Goal: Entertainment & Leisure: Consume media (video, audio)

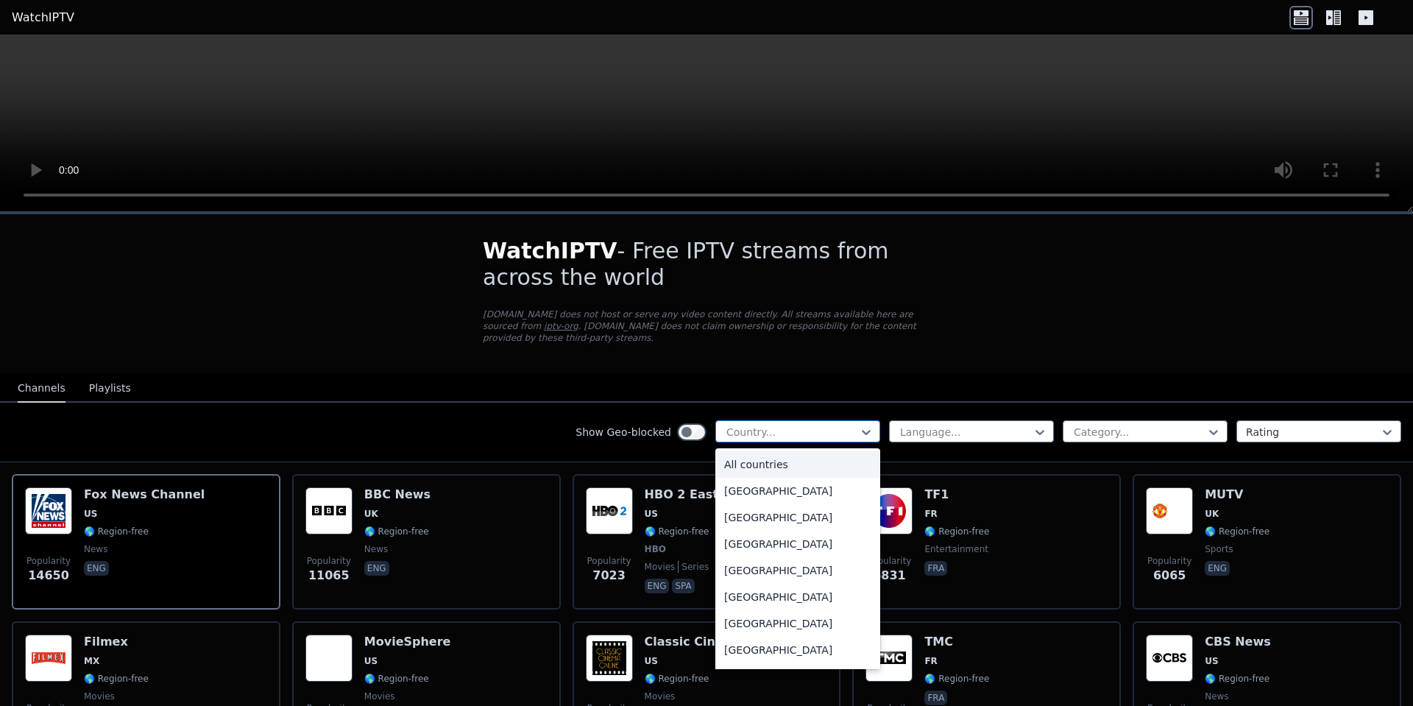
click at [827, 425] on div at bounding box center [792, 432] width 134 height 15
click at [766, 507] on div "[GEOGRAPHIC_DATA]" at bounding box center [797, 520] width 165 height 26
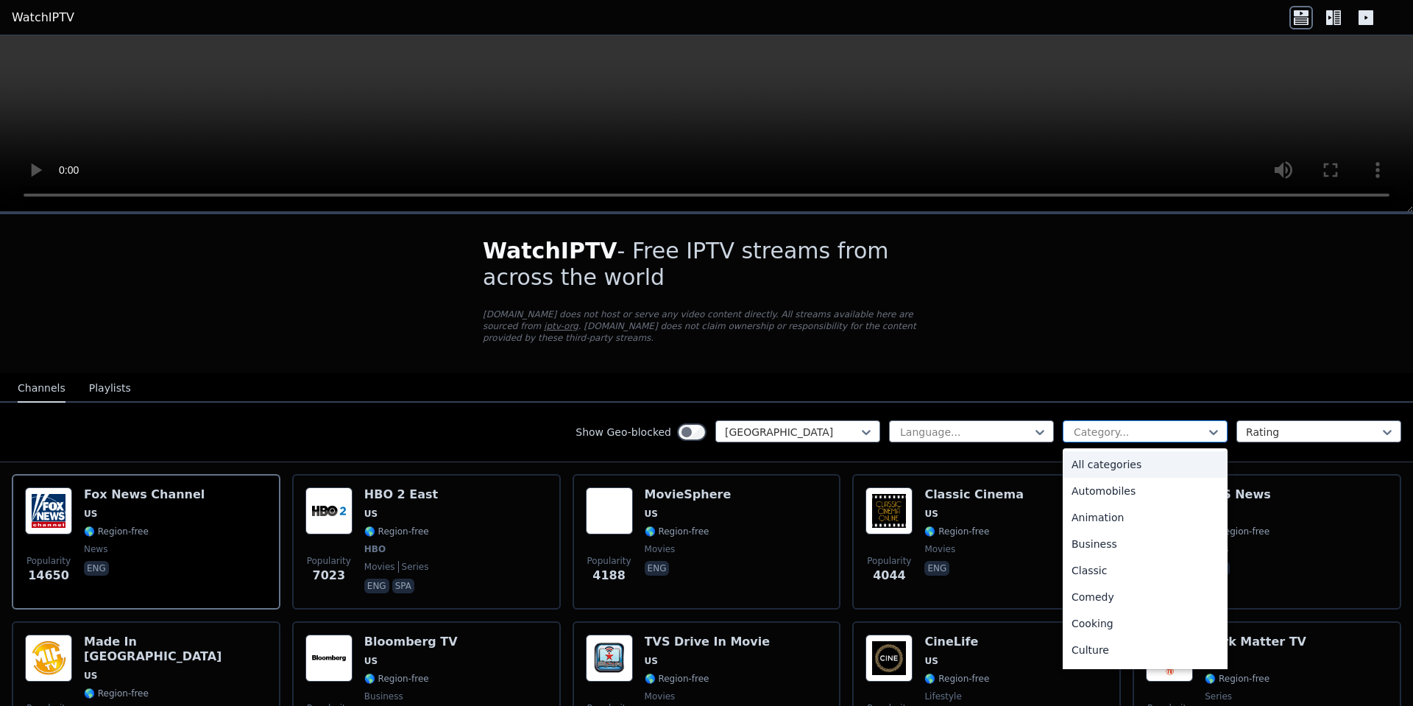
click at [1111, 425] on div at bounding box center [1139, 432] width 134 height 15
click at [1097, 645] on div "Sports" at bounding box center [1144, 658] width 165 height 26
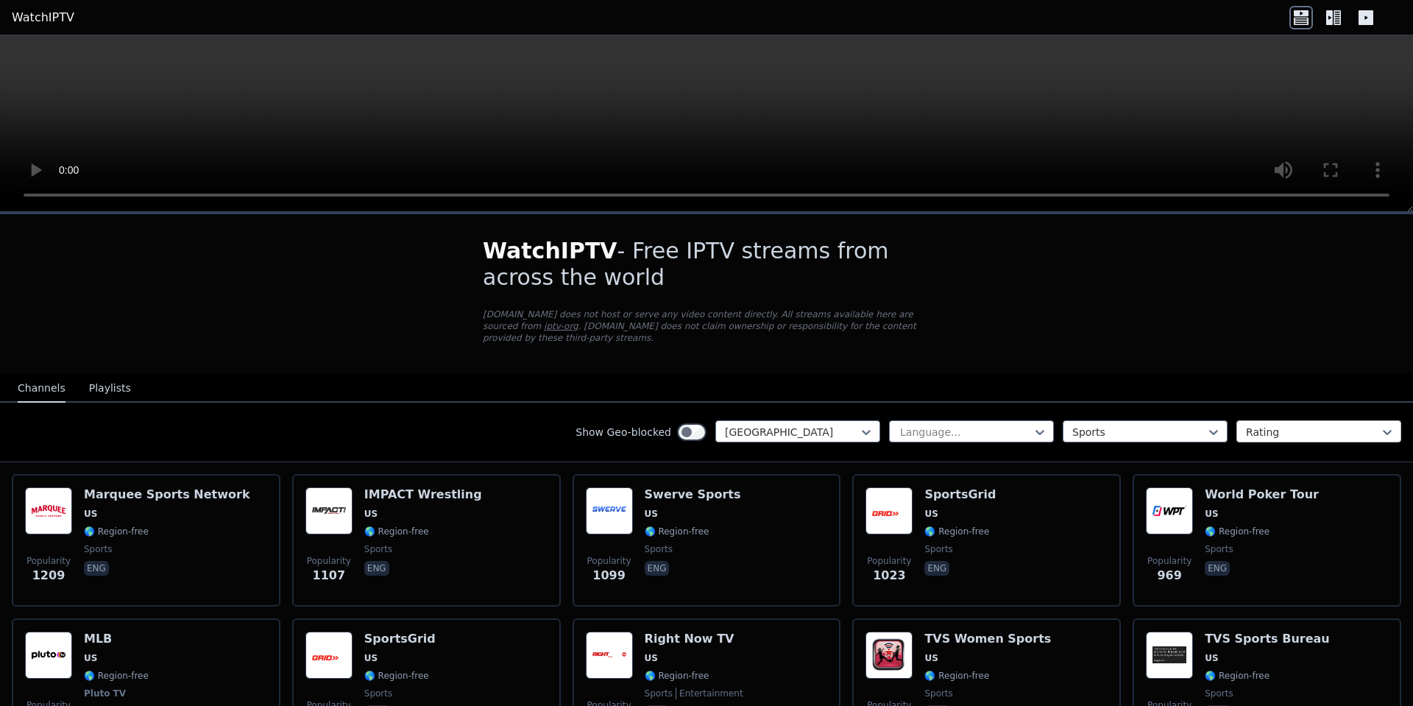
click at [1255, 429] on div "Rating" at bounding box center [1318, 431] width 165 height 22
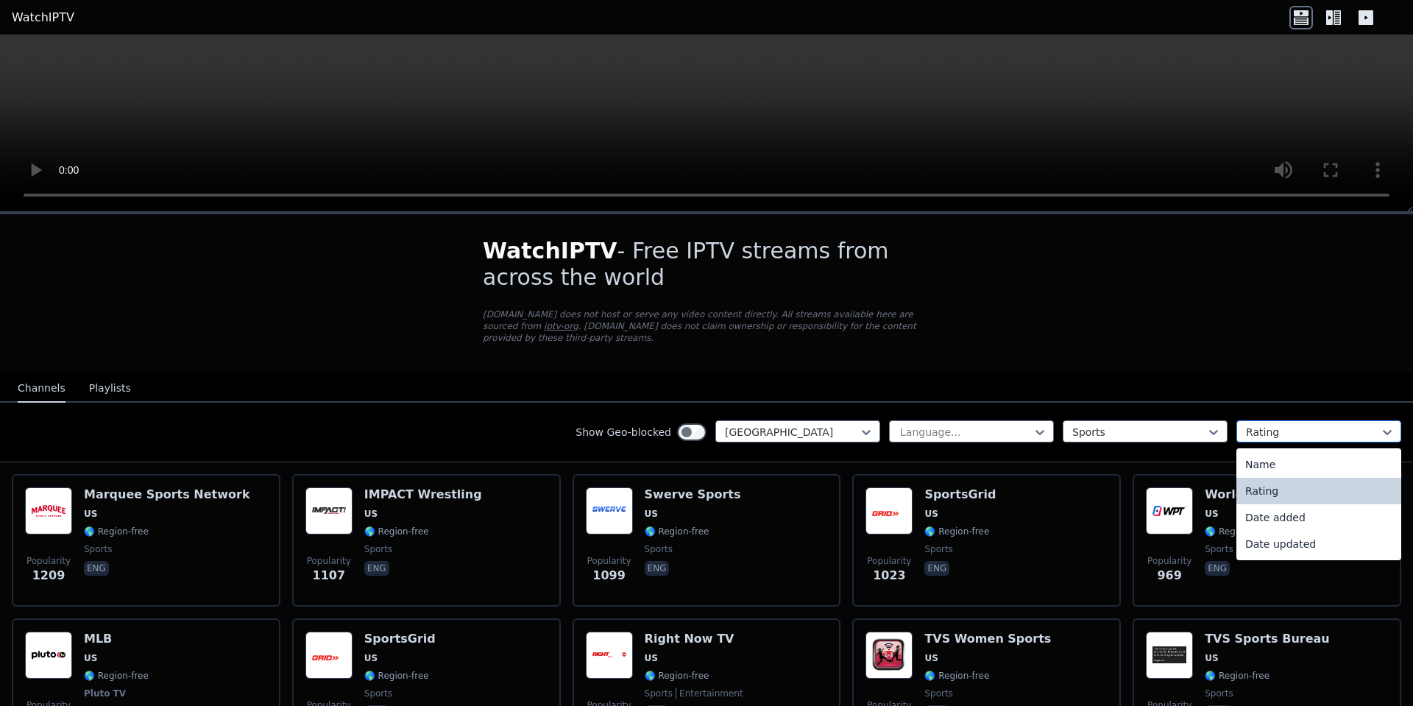
click at [1255, 429] on div "Rating" at bounding box center [1318, 431] width 165 height 22
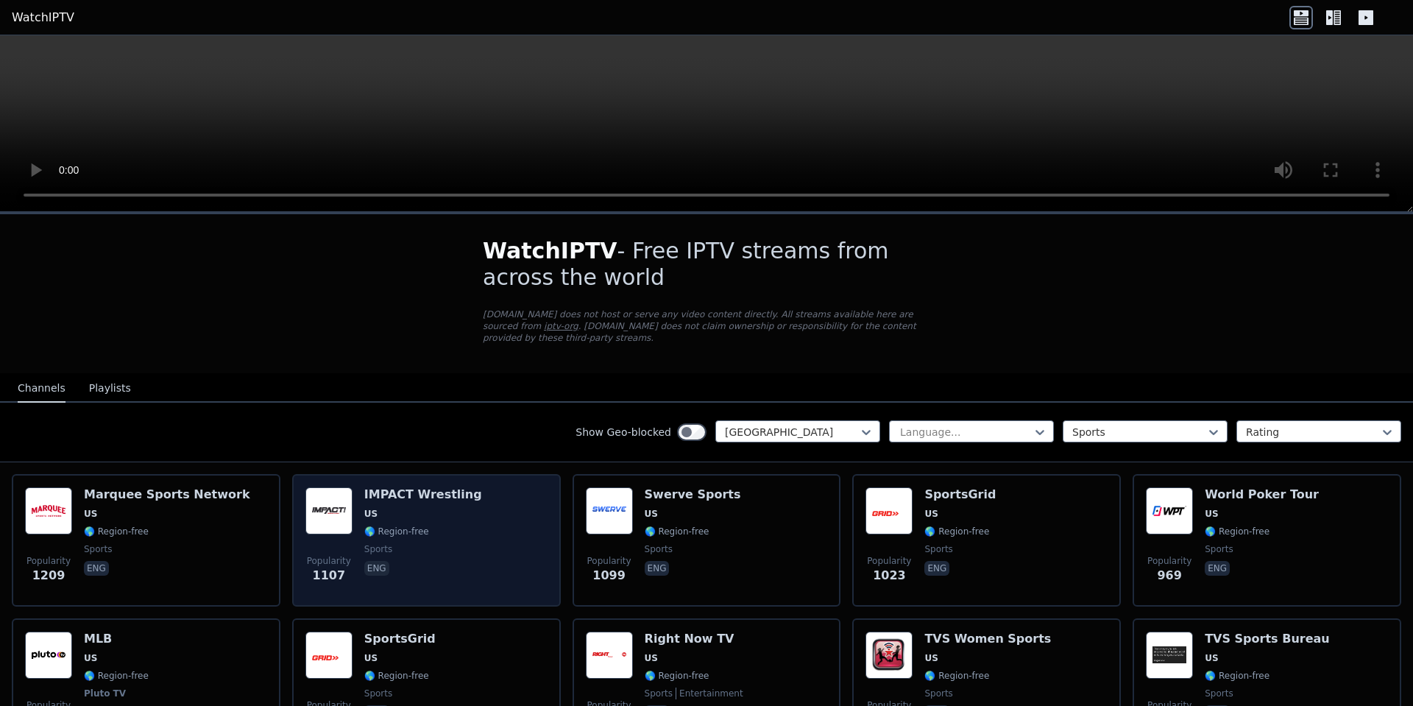
click at [419, 525] on span "🌎 Region-free" at bounding box center [396, 531] width 65 height 12
click at [371, 487] on h6 "IMPACT Wrestling" at bounding box center [423, 494] width 118 height 15
click at [347, 509] on img at bounding box center [328, 510] width 47 height 47
click at [355, 517] on div "Popularity 1107 IMPACT Wrestling US 🌎 Region-free sports eng" at bounding box center [426, 540] width 242 height 106
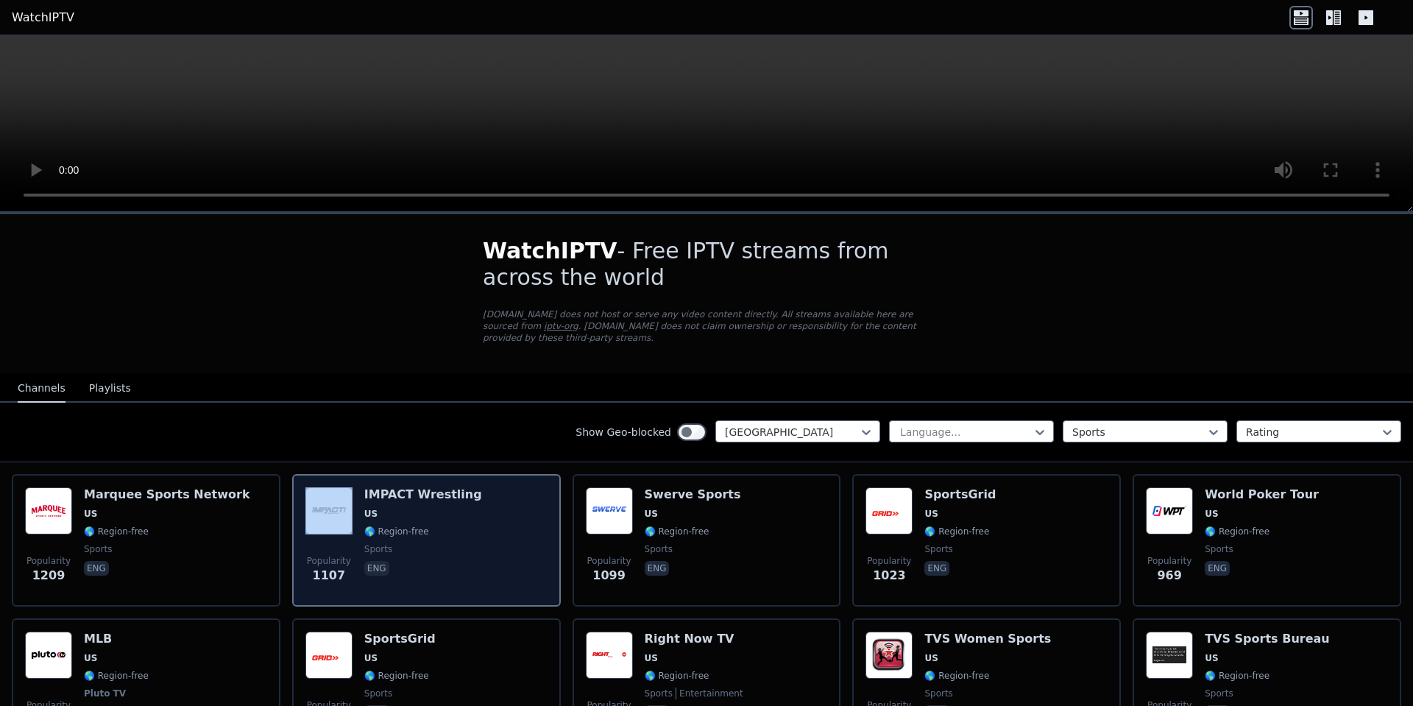
click at [355, 517] on div "Popularity 1107 IMPACT Wrestling US 🌎 Region-free sports eng" at bounding box center [426, 540] width 242 height 106
click at [352, 544] on div "Popularity 1107 IMPACT Wrestling US 🌎 Region-free sports eng" at bounding box center [426, 540] width 242 height 106
click at [438, 543] on span "sports" at bounding box center [423, 549] width 118 height 12
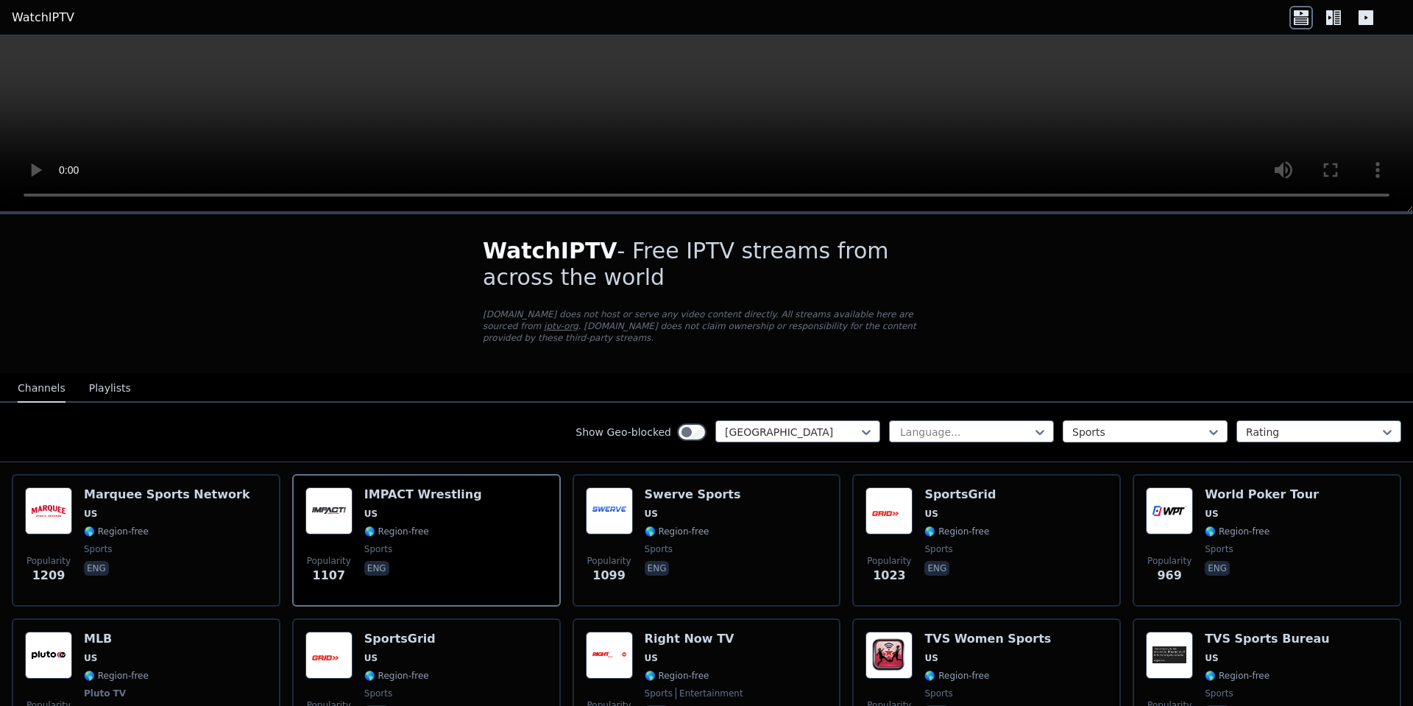
click at [1081, 425] on div at bounding box center [1139, 432] width 134 height 15
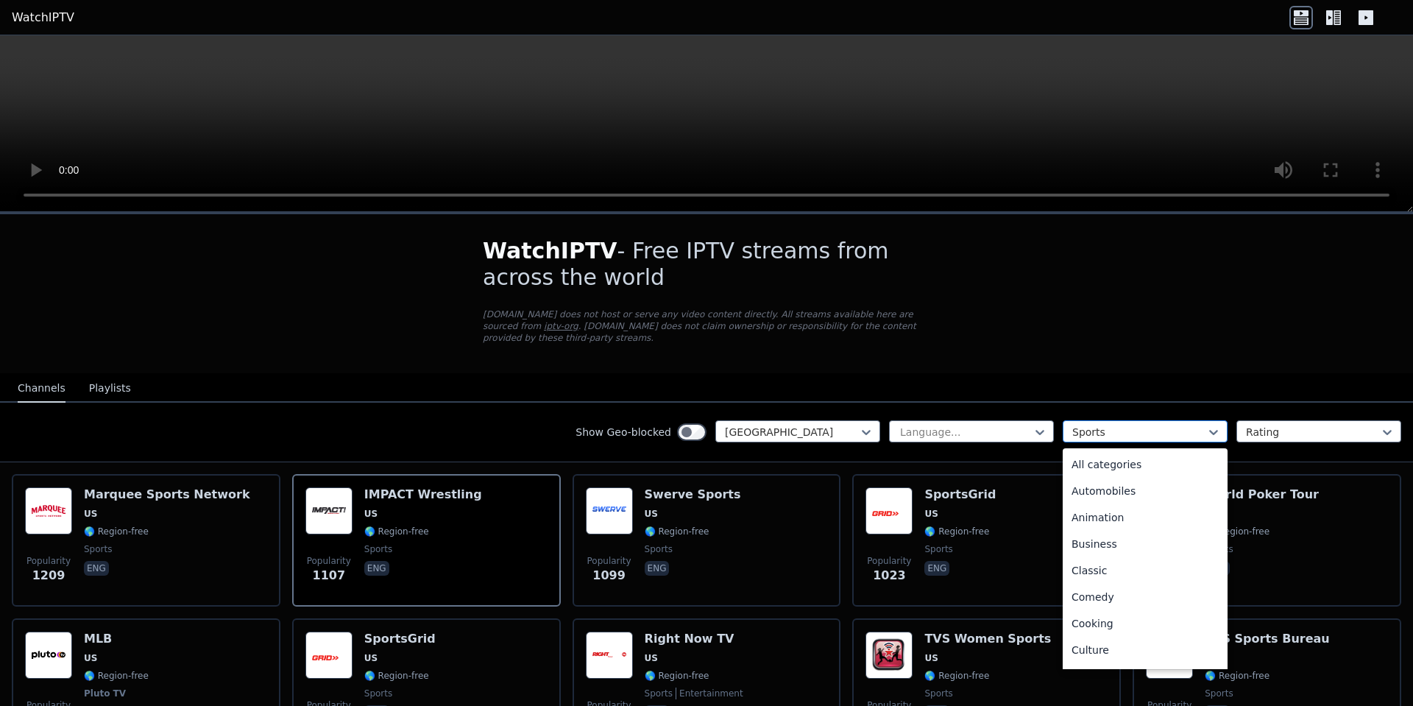
scroll to position [453, 0]
click at [1072, 425] on div at bounding box center [1139, 432] width 134 height 15
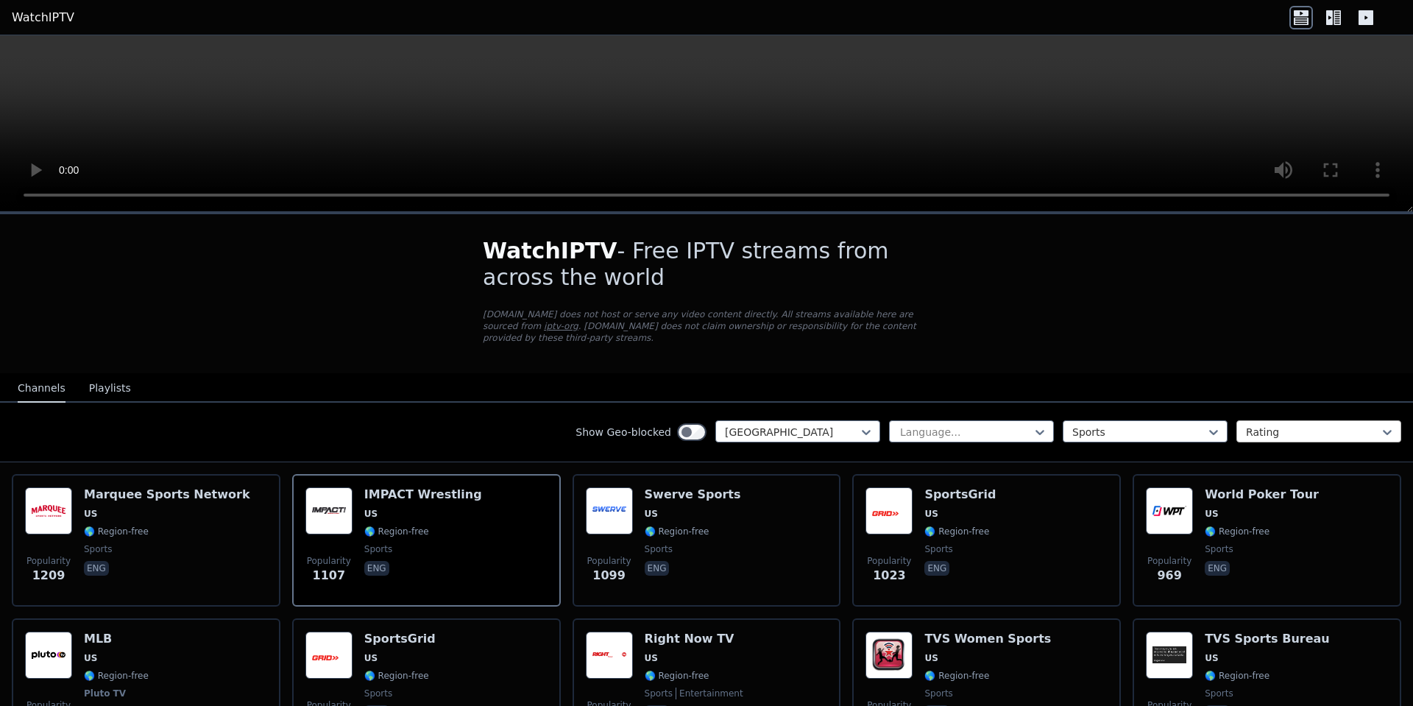
click at [1300, 425] on div at bounding box center [1313, 432] width 134 height 15
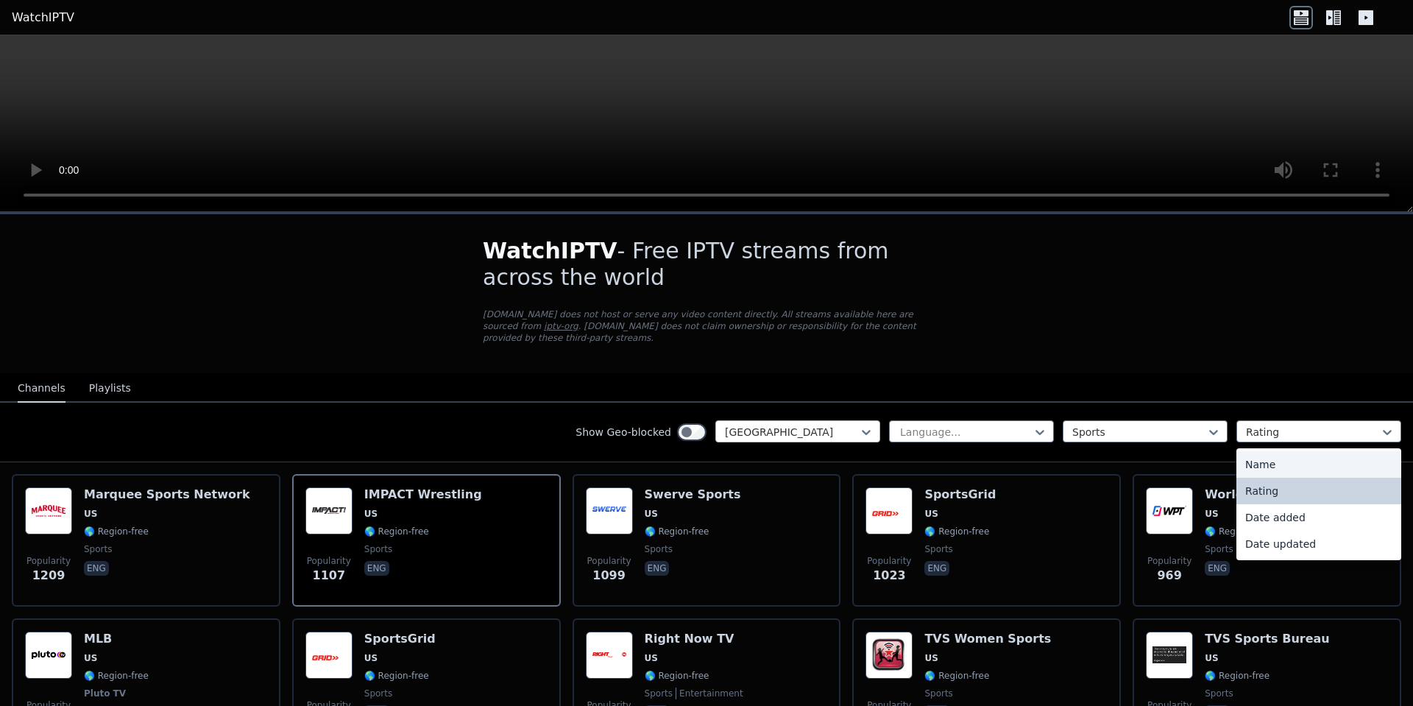
click at [771, 425] on div at bounding box center [792, 432] width 134 height 15
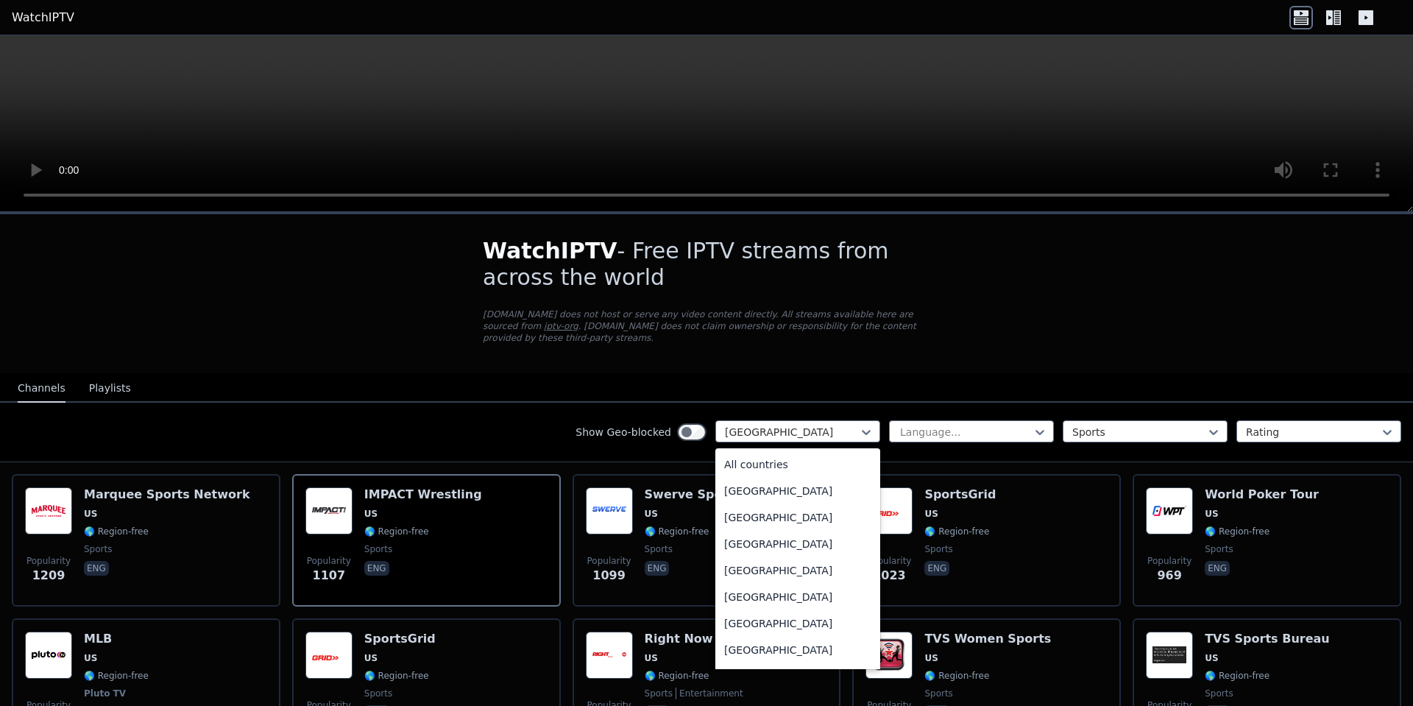
scroll to position [0, 0]
click at [749, 451] on div "All countries" at bounding box center [797, 464] width 165 height 26
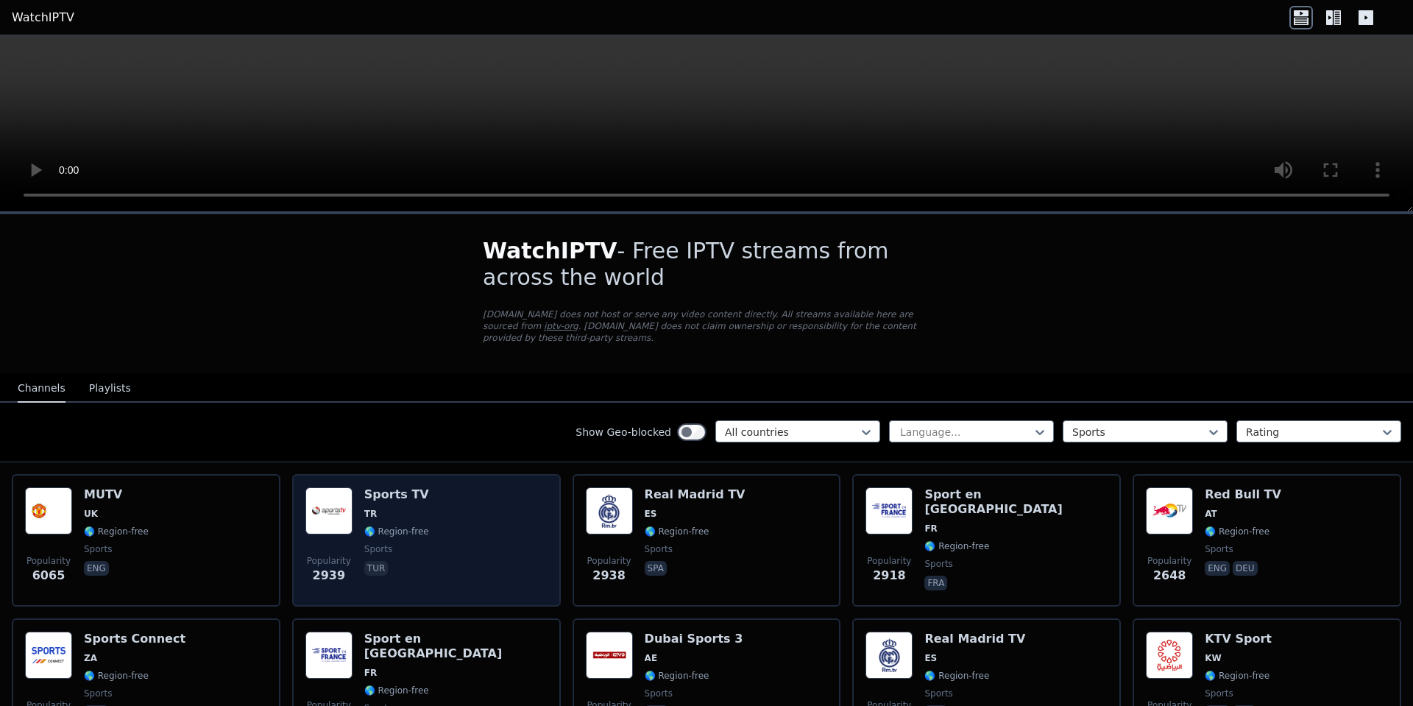
click at [450, 514] on div "Popularity 2939 Sports TV TR 🌎 Region-free sports tur" at bounding box center [426, 540] width 242 height 106
